Goal: Find specific page/section: Find specific page/section

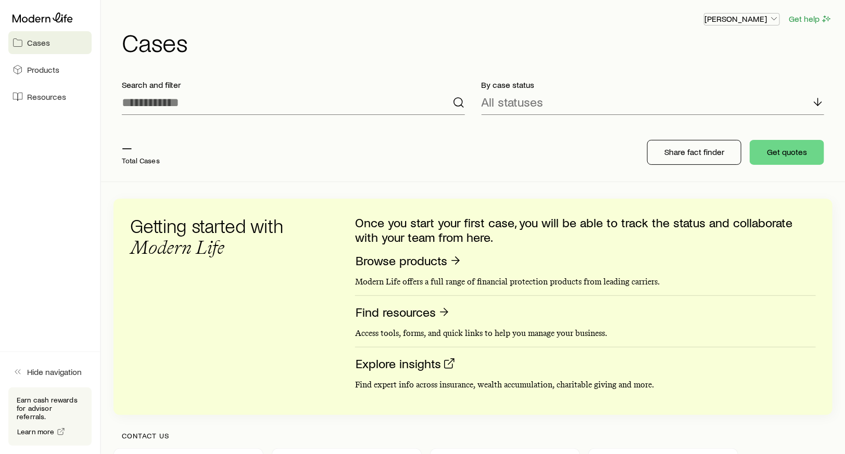
click at [772, 17] on icon "button" at bounding box center [774, 19] width 10 height 10
click at [750, 42] on span "Licenses and contracts" at bounding box center [721, 46] width 85 height 10
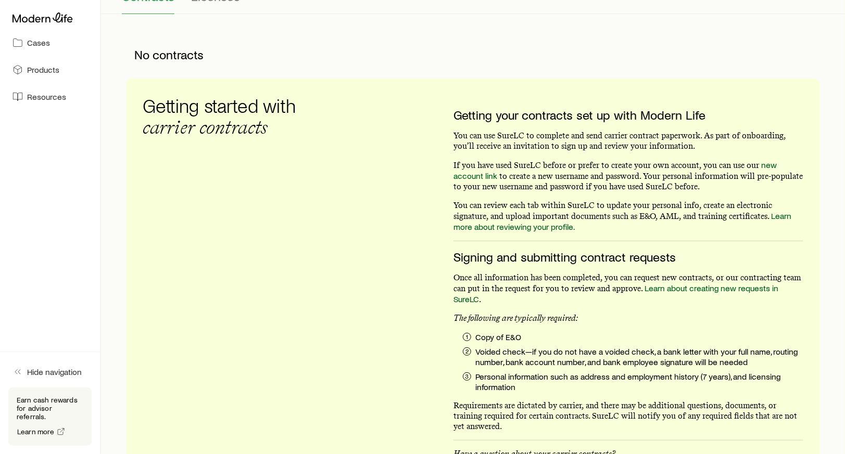
scroll to position [85, 0]
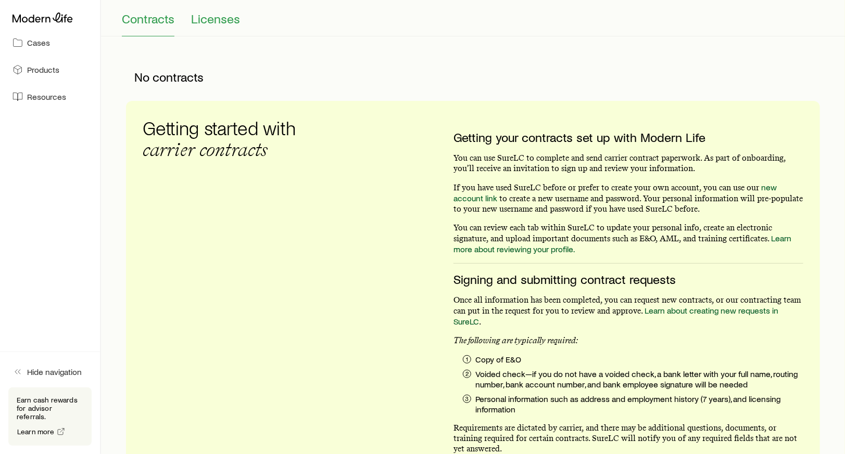
click at [212, 21] on span "Licenses" at bounding box center [215, 18] width 49 height 15
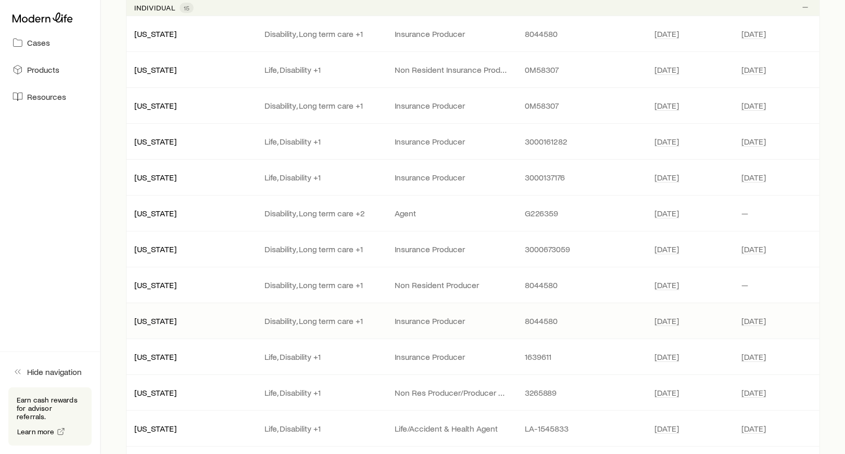
scroll to position [1819, 0]
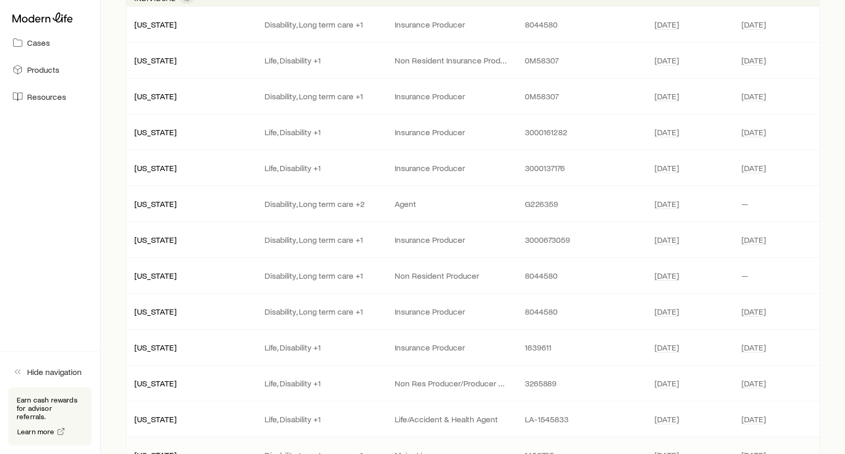
click at [357, 450] on p "Disability, Long term care +1" at bounding box center [320, 455] width 113 height 10
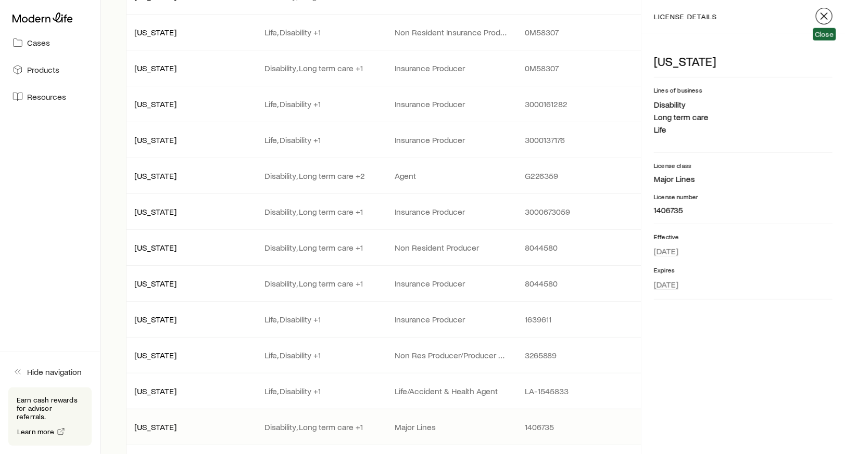
click at [825, 19] on icon "button" at bounding box center [824, 16] width 12 height 12
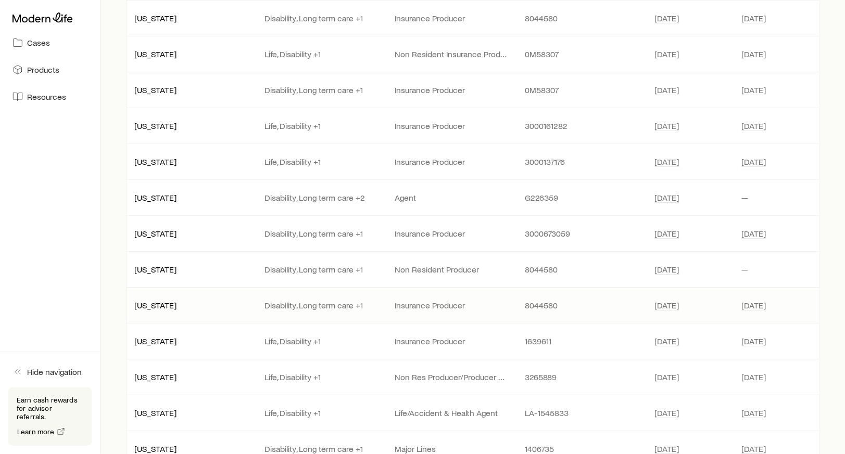
scroll to position [1870, 0]
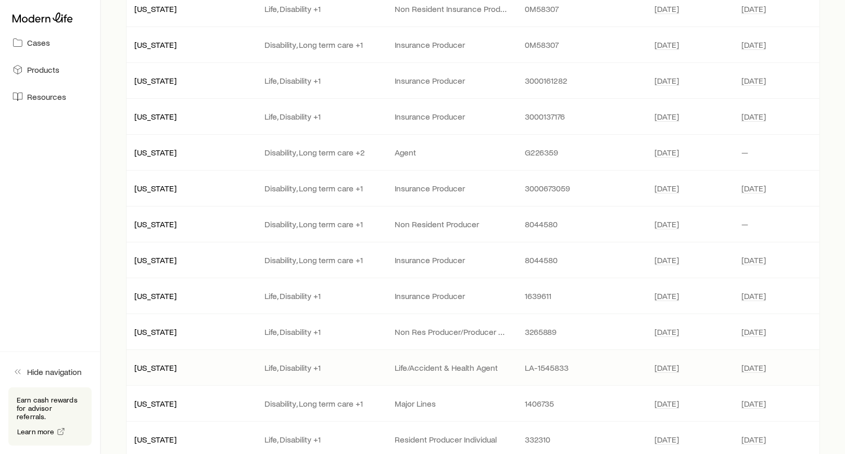
click at [322, 363] on p "Life, Disability +1" at bounding box center [320, 368] width 113 height 10
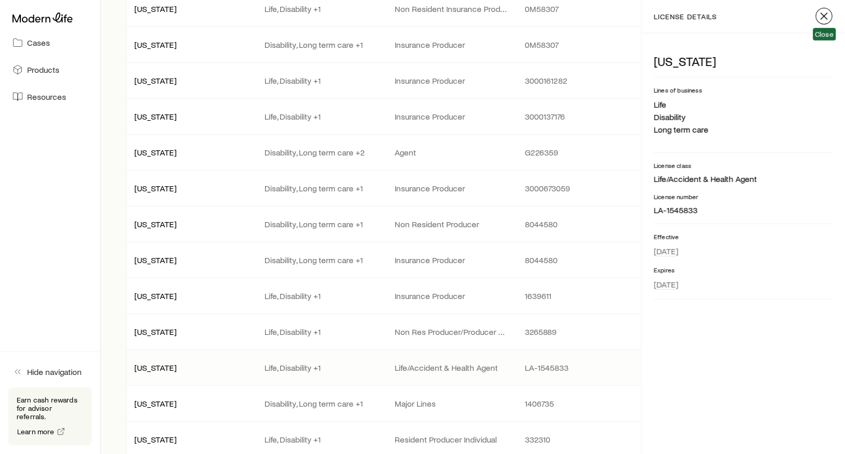
click at [827, 17] on icon "button" at bounding box center [824, 16] width 12 height 12
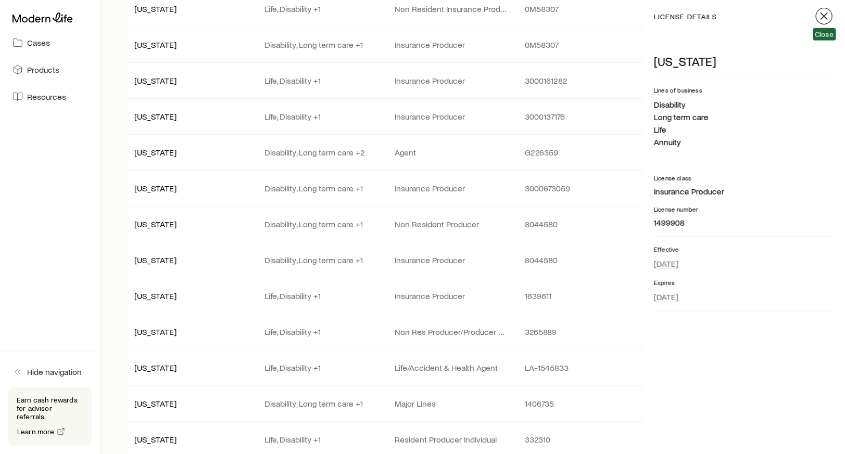
click at [832, 17] on button "button" at bounding box center [824, 16] width 17 height 17
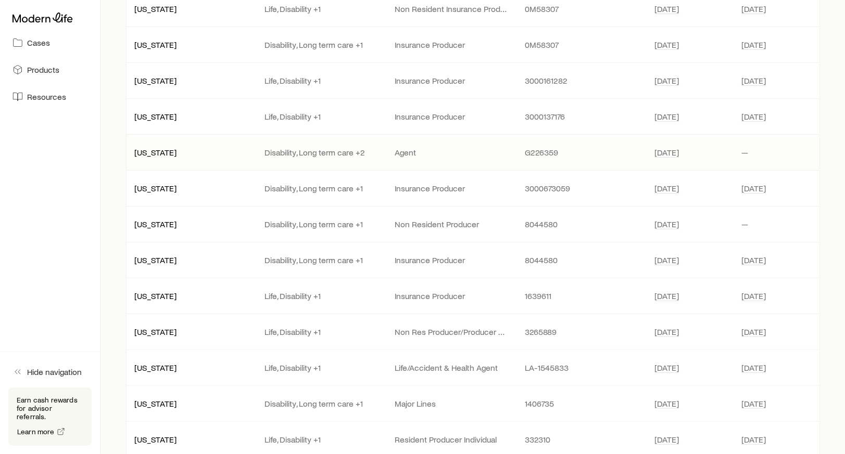
click at [342, 147] on p "Disability, Long term care +2" at bounding box center [320, 152] width 113 height 10
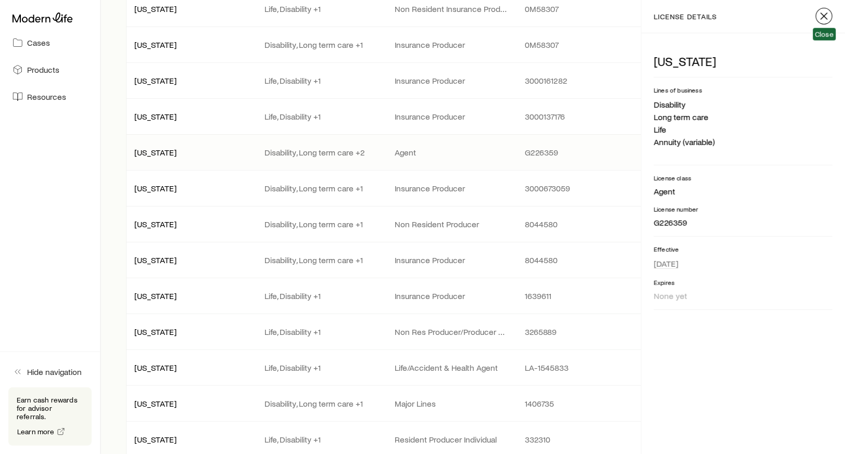
click at [822, 16] on icon "button" at bounding box center [824, 16] width 12 height 12
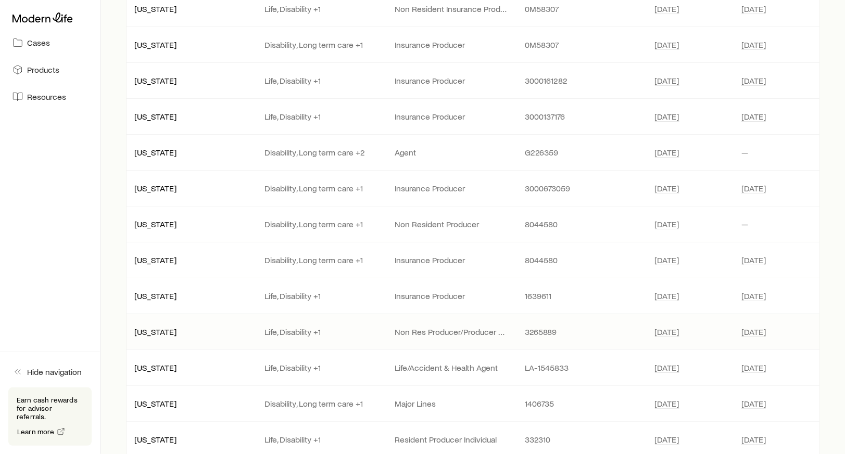
click at [305, 327] on p "Life, Disability +1" at bounding box center [320, 332] width 113 height 10
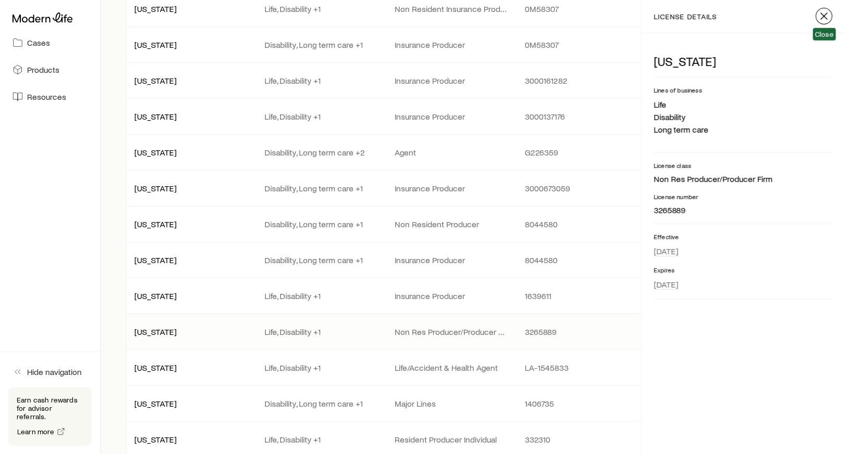
click at [822, 17] on icon "button" at bounding box center [824, 16] width 12 height 12
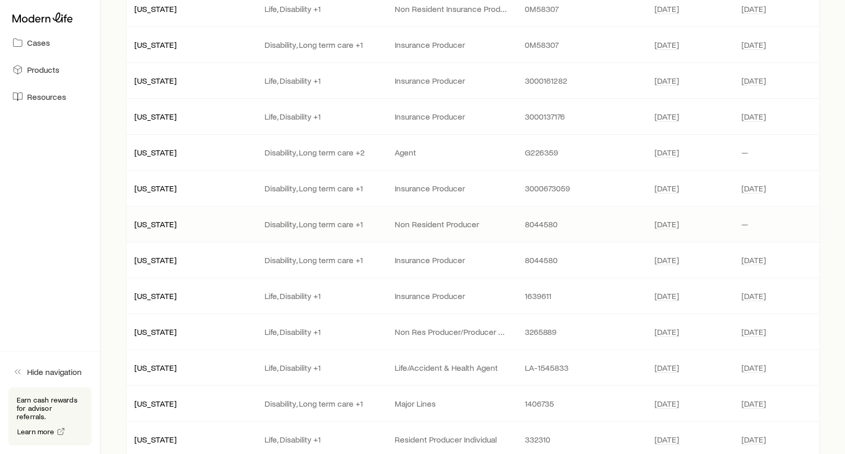
click at [161, 219] on p "[US_STATE]" at bounding box center [190, 224] width 113 height 10
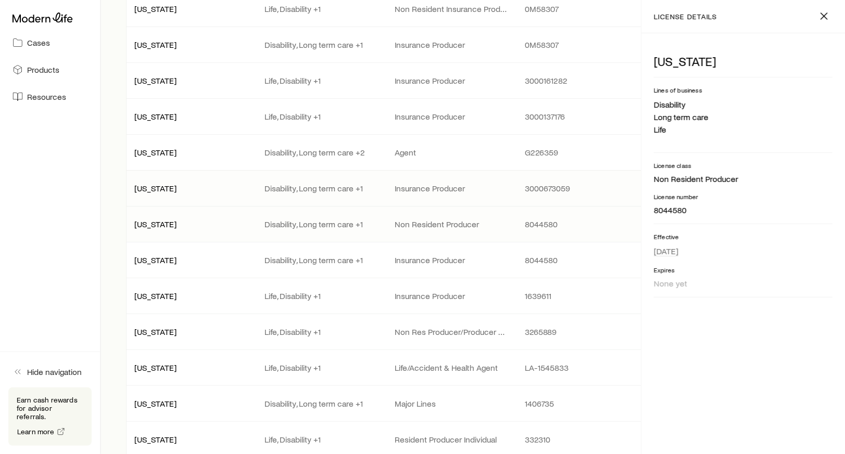
click at [155, 183] on p "[US_STATE]" at bounding box center [190, 188] width 113 height 10
click at [151, 147] on p "[US_STATE]" at bounding box center [190, 152] width 113 height 10
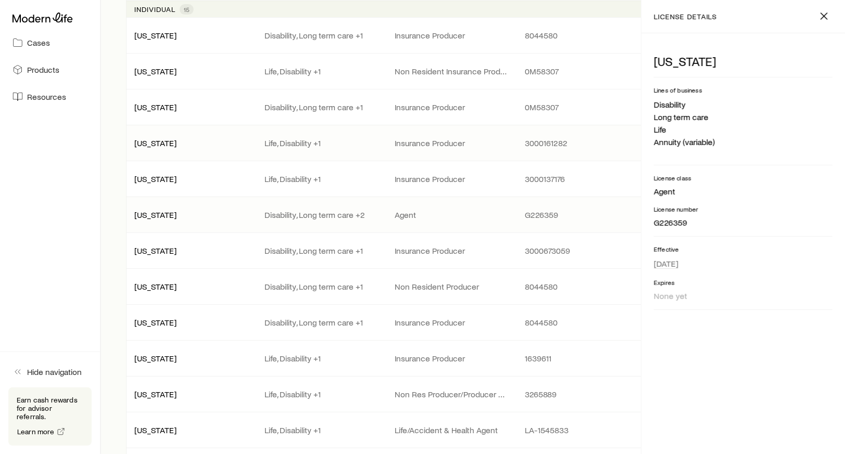
scroll to position [1807, 0]
click at [151, 175] on p "[US_STATE]" at bounding box center [190, 180] width 113 height 10
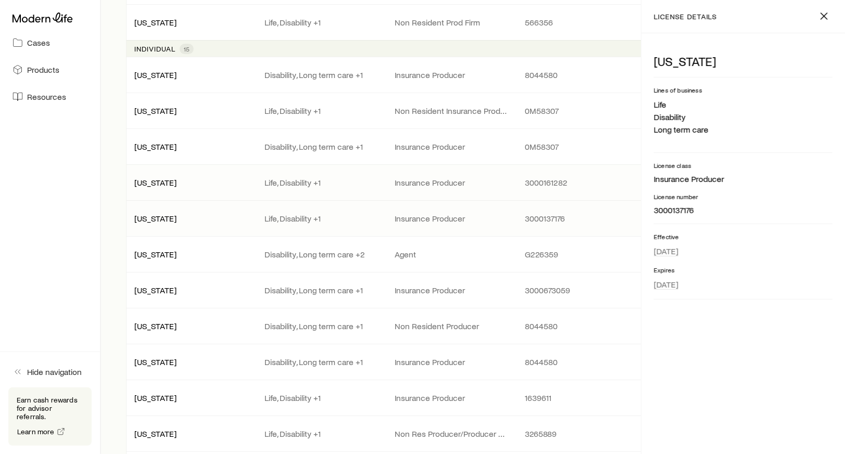
scroll to position [1760, 0]
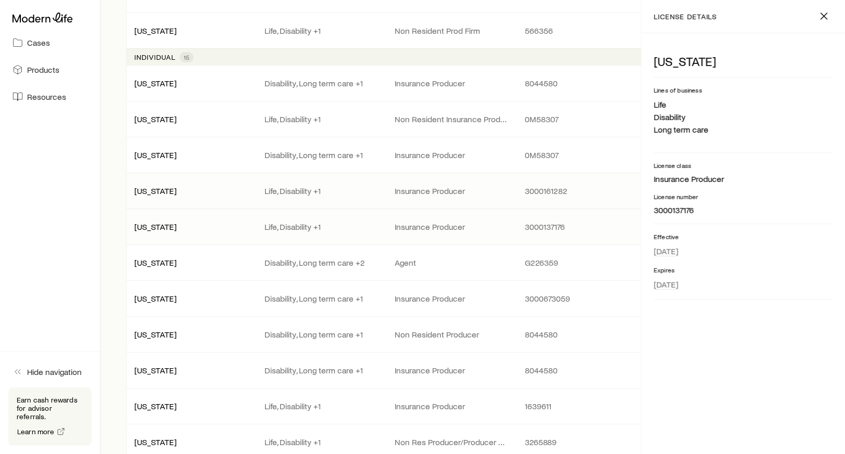
click at [166, 186] on p "[US_STATE]" at bounding box center [190, 191] width 113 height 10
click at [149, 150] on p "[US_STATE]" at bounding box center [190, 155] width 113 height 10
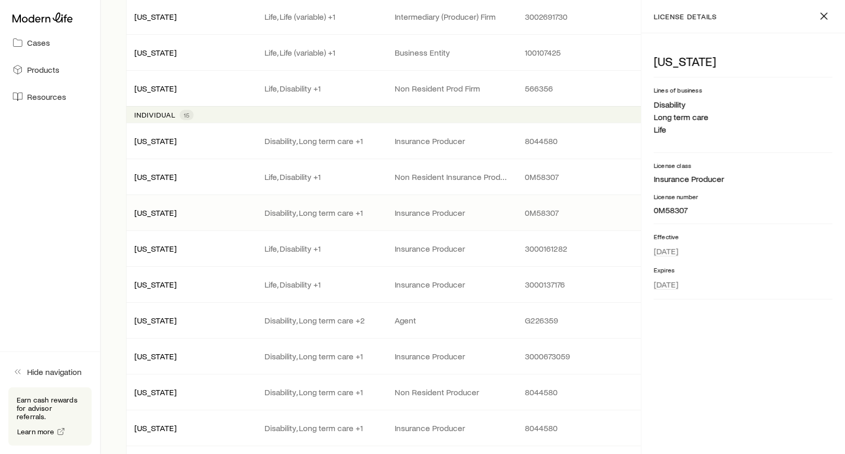
scroll to position [1702, 0]
click at [155, 172] on p "[US_STATE]" at bounding box center [190, 177] width 113 height 10
click at [157, 208] on p "[US_STATE]" at bounding box center [190, 213] width 113 height 10
click at [156, 172] on p "[US_STATE]" at bounding box center [190, 177] width 113 height 10
click at [153, 208] on p "[US_STATE]" at bounding box center [190, 213] width 113 height 10
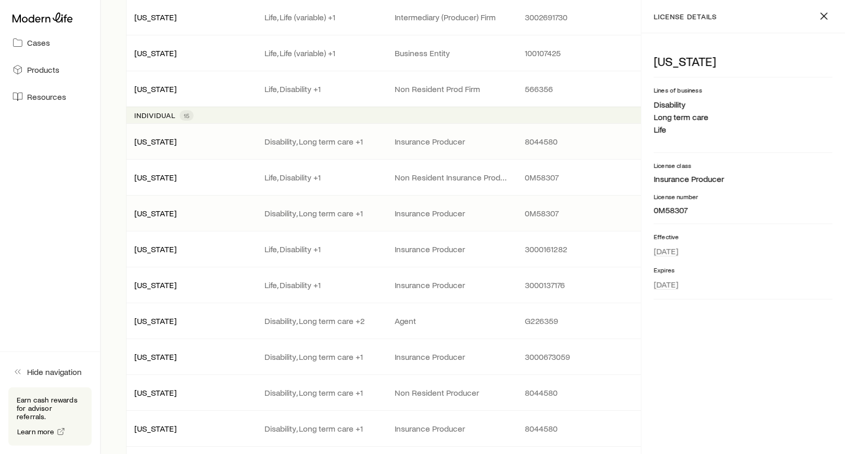
click at [156, 136] on p "[US_STATE]" at bounding box center [190, 141] width 113 height 10
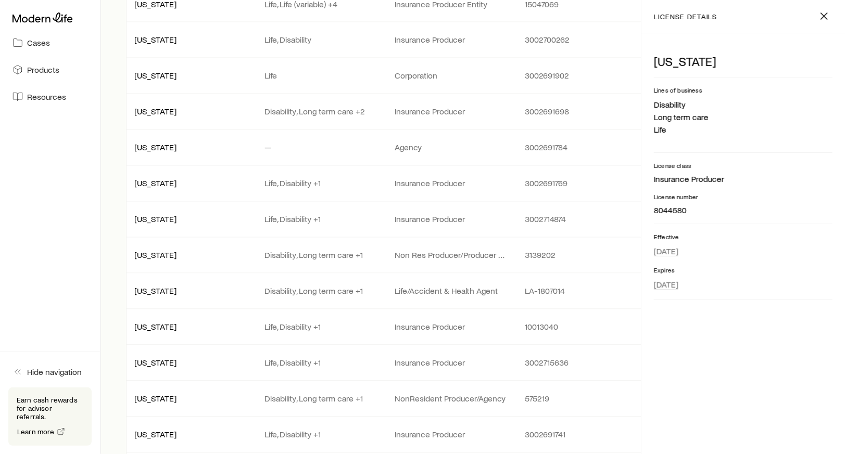
scroll to position [965, 0]
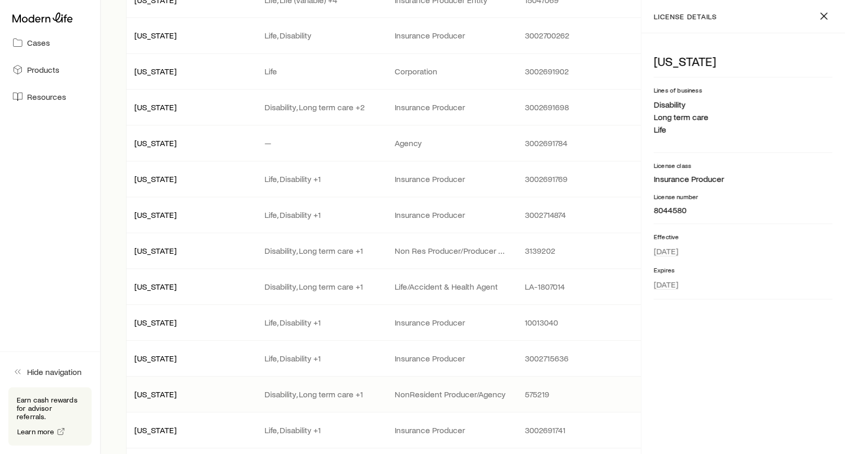
click at [306, 390] on p "Disability, Long term care +1" at bounding box center [320, 395] width 113 height 10
click at [822, 19] on line "button" at bounding box center [824, 16] width 6 height 6
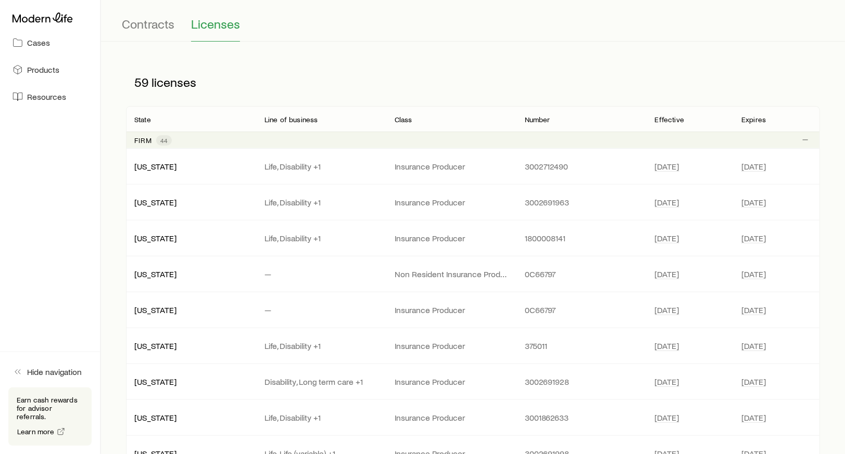
scroll to position [0, 0]
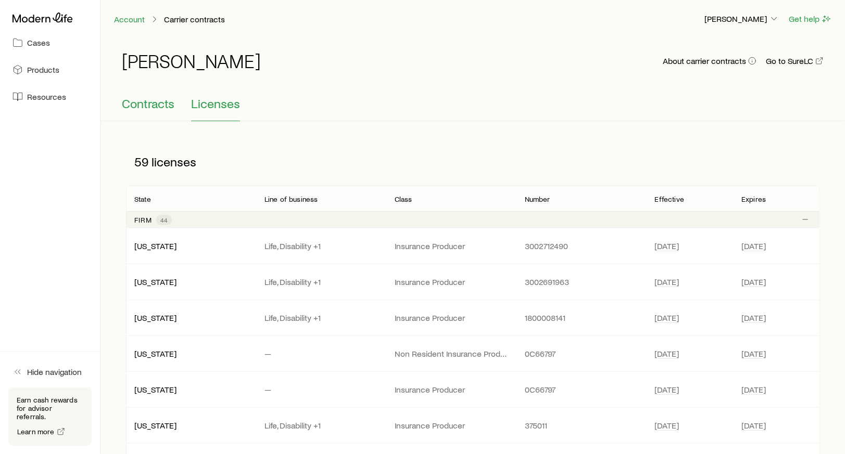
click at [159, 99] on span "Contracts" at bounding box center [148, 103] width 53 height 15
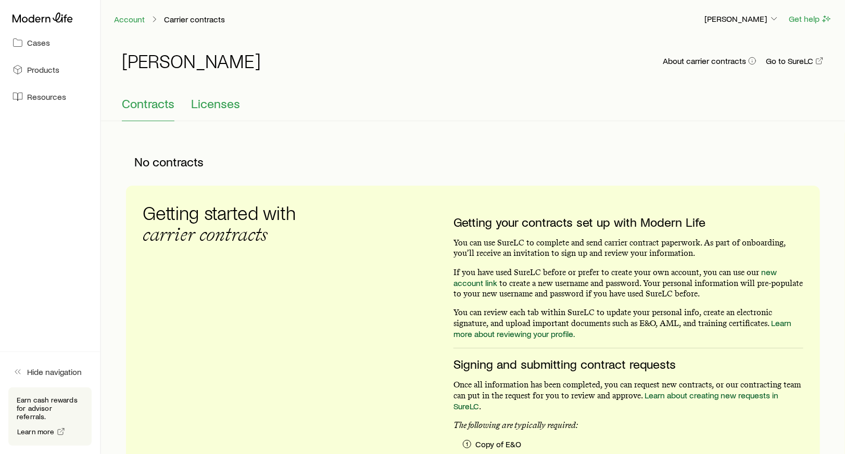
click at [193, 105] on span "Licenses" at bounding box center [215, 103] width 49 height 15
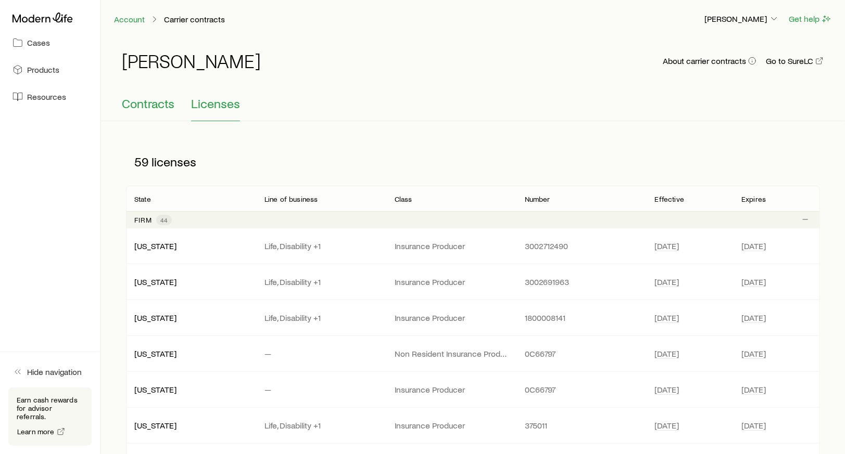
click at [139, 111] on button "Contracts" at bounding box center [148, 108] width 53 height 25
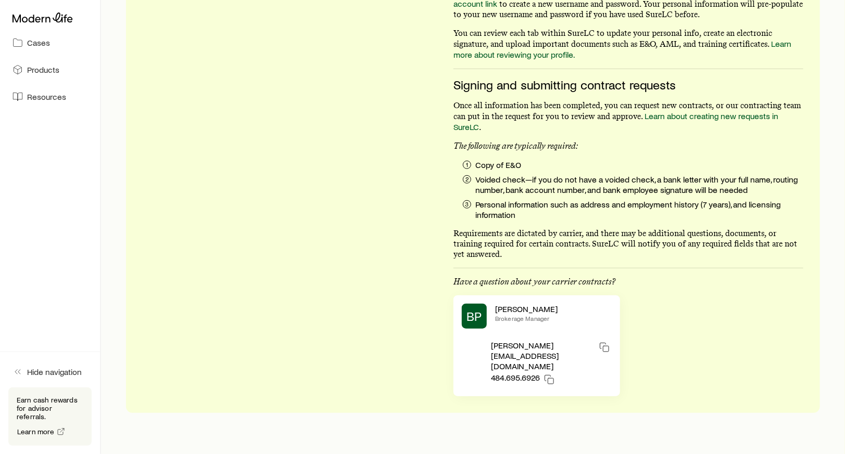
scroll to position [284, 0]
